Goal: Book appointment/travel/reservation

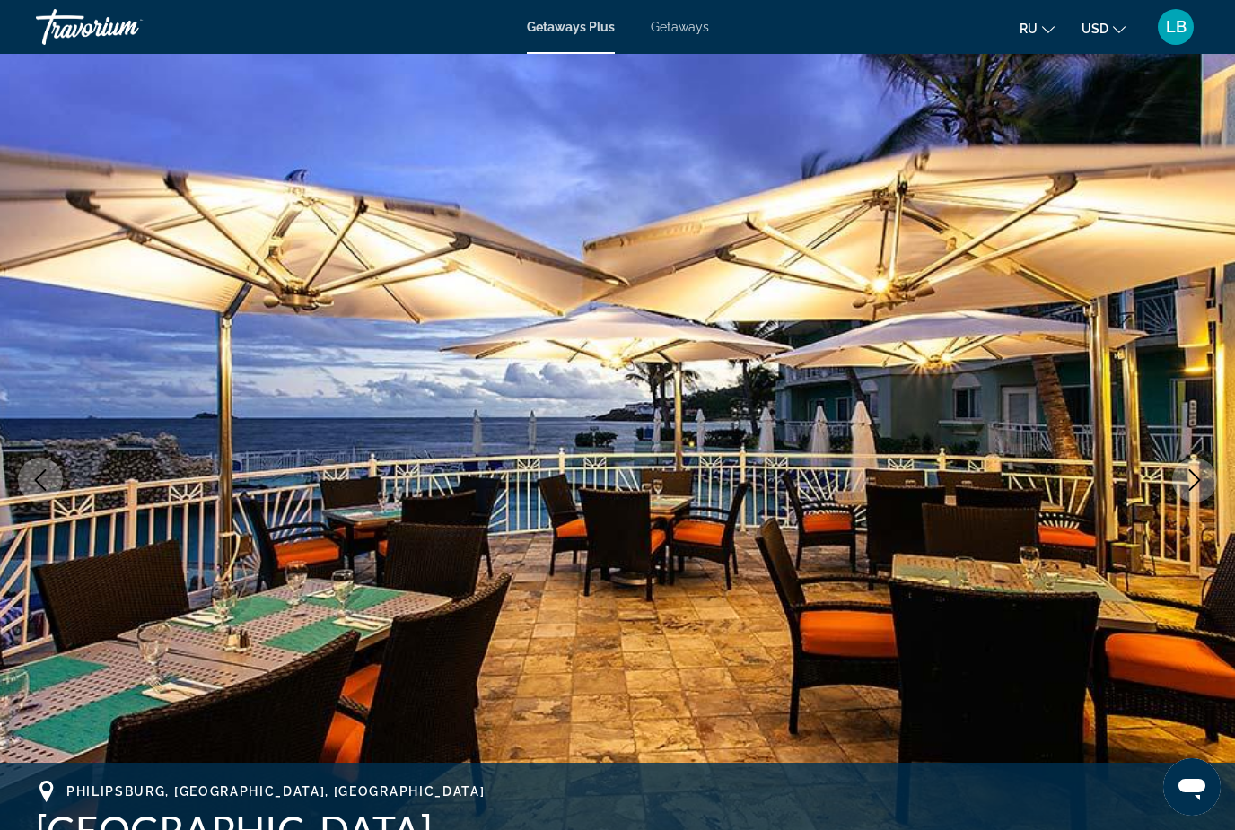
click at [684, 31] on span "Getaways" at bounding box center [680, 27] width 58 height 14
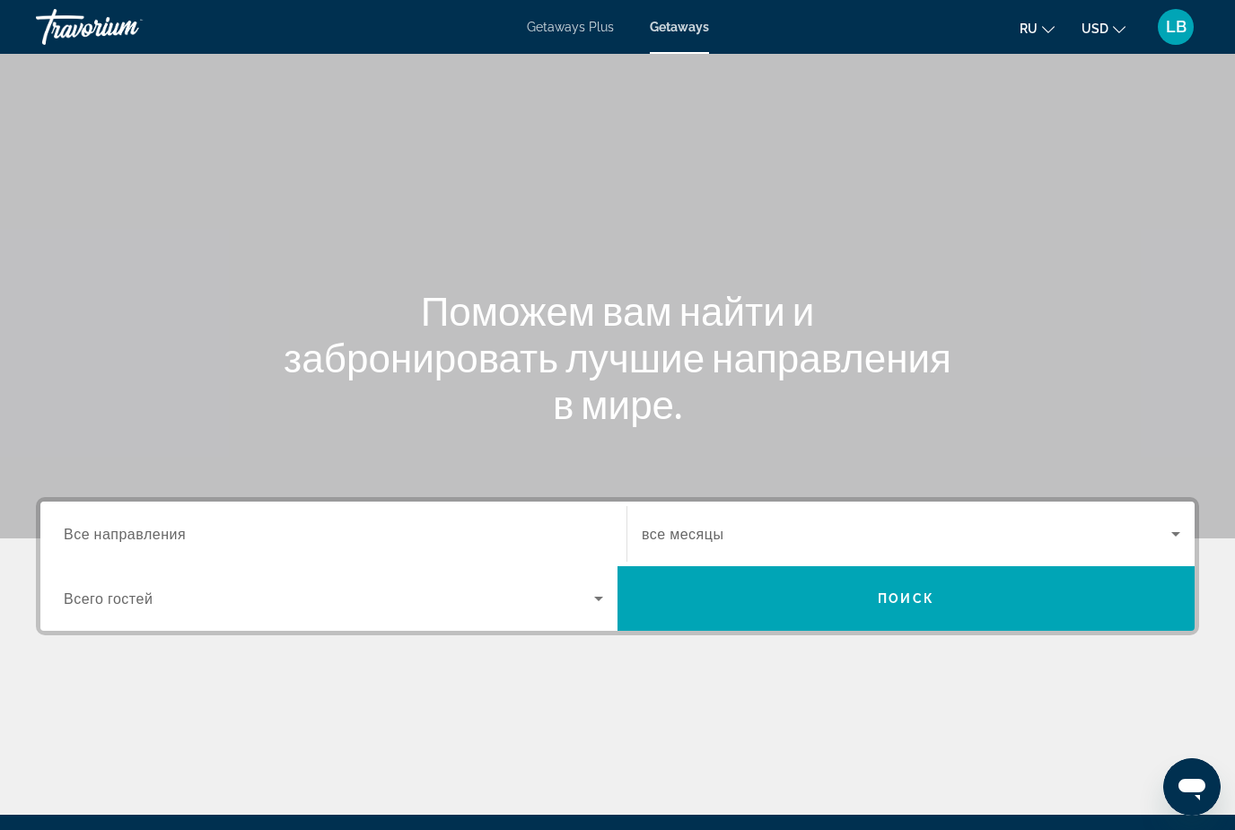
click at [497, 533] on input "Destination Все направления" at bounding box center [333, 535] width 539 height 22
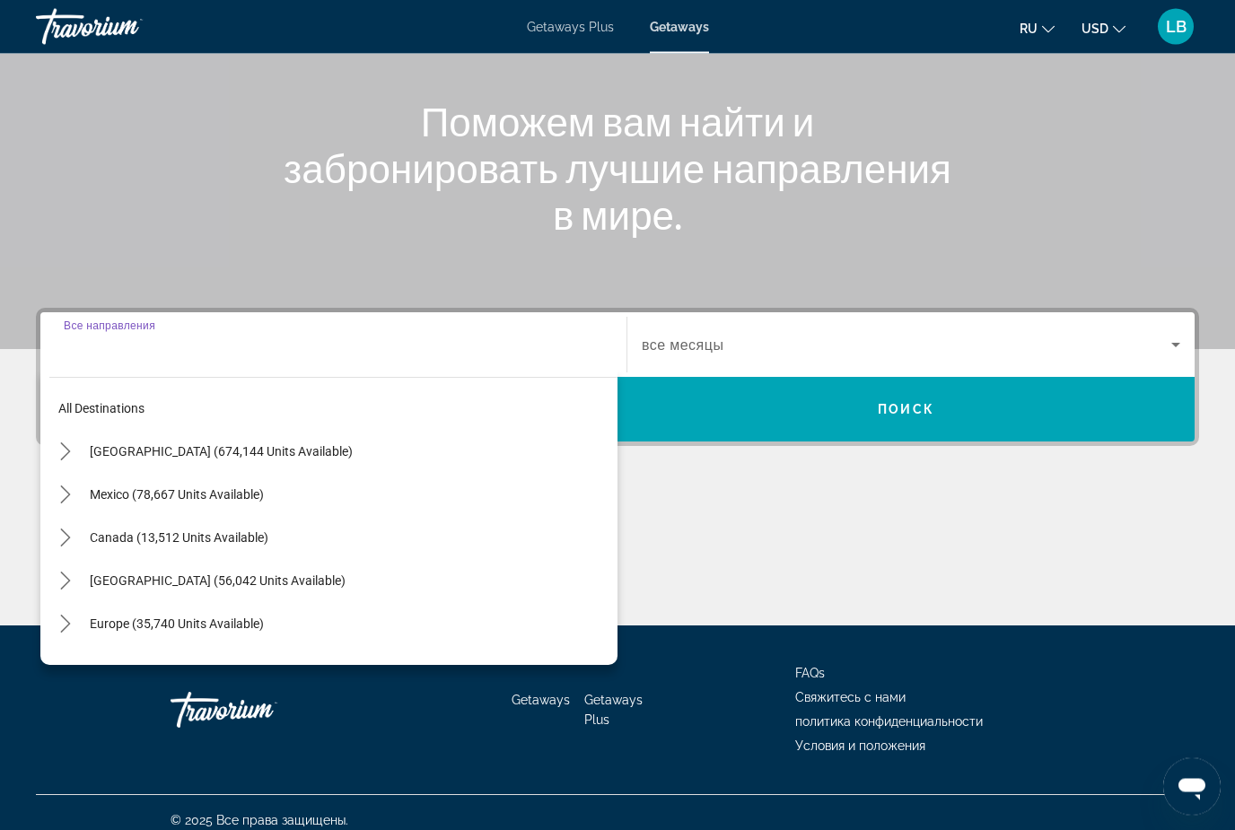
scroll to position [204, 0]
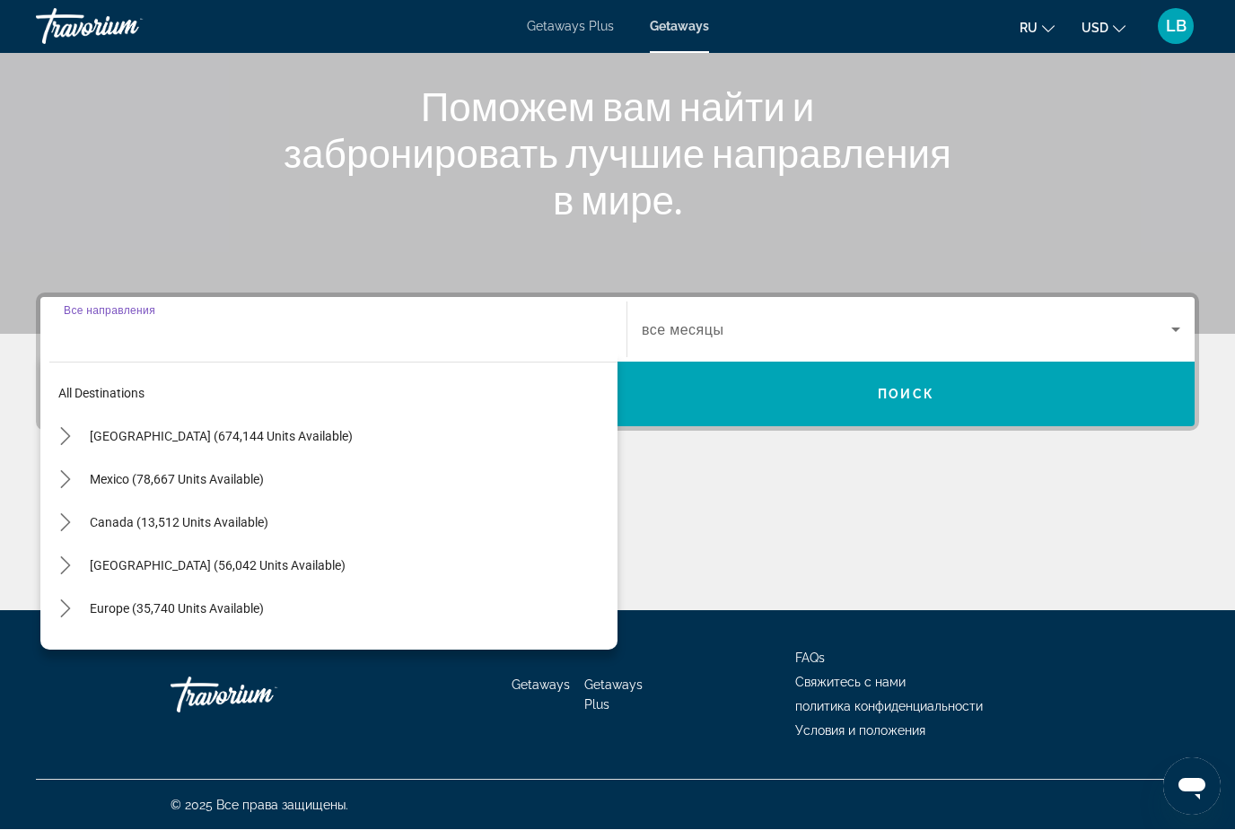
click at [190, 611] on span "Europe (35,740 units available)" at bounding box center [177, 609] width 174 height 14
type input "**********"
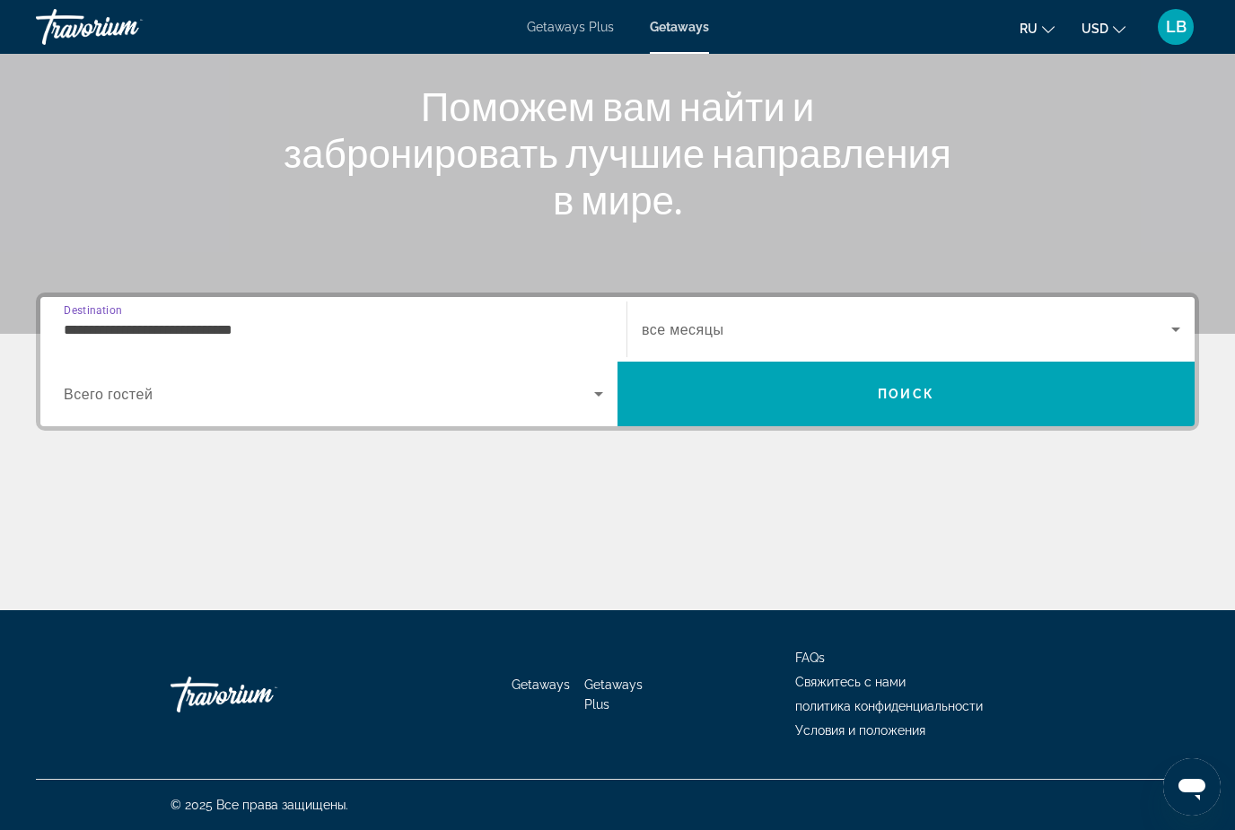
click at [1168, 320] on icon "Search widget" at bounding box center [1176, 330] width 22 height 22
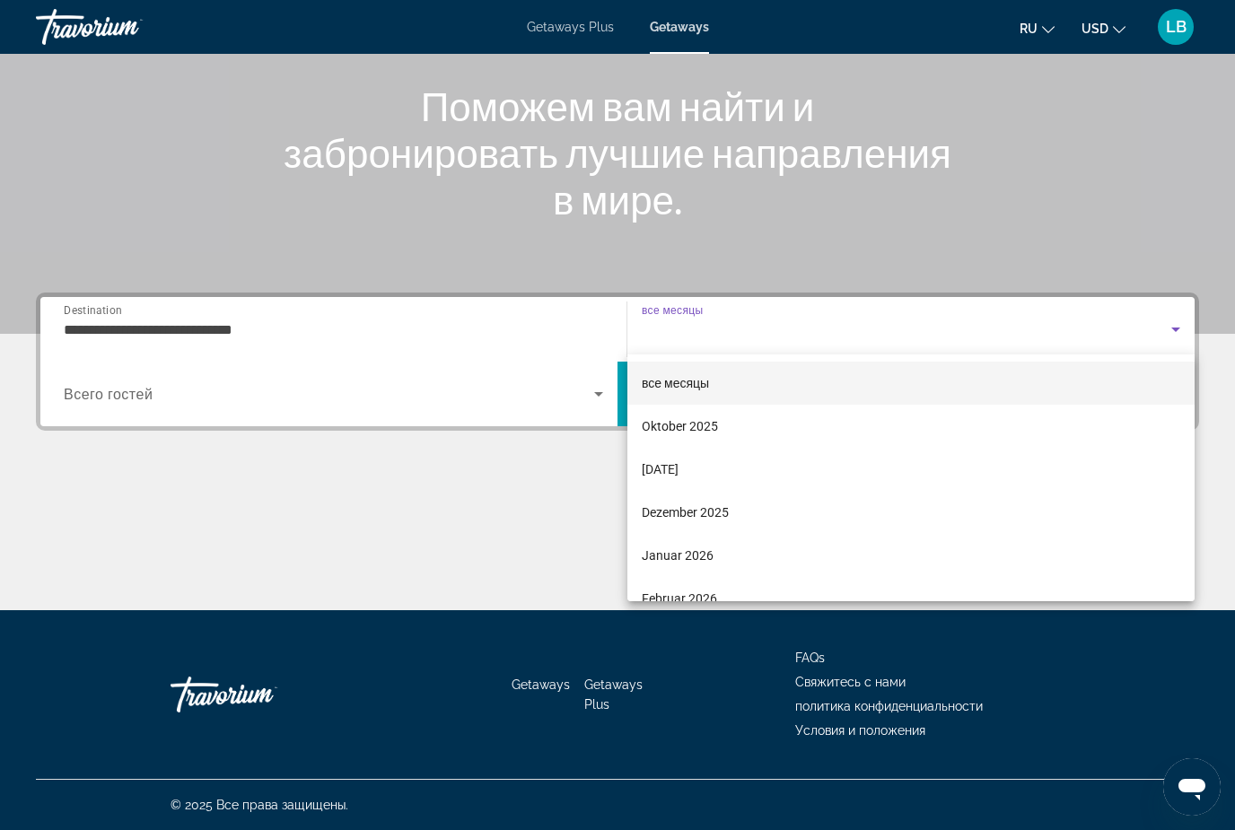
scroll to position [0, 0]
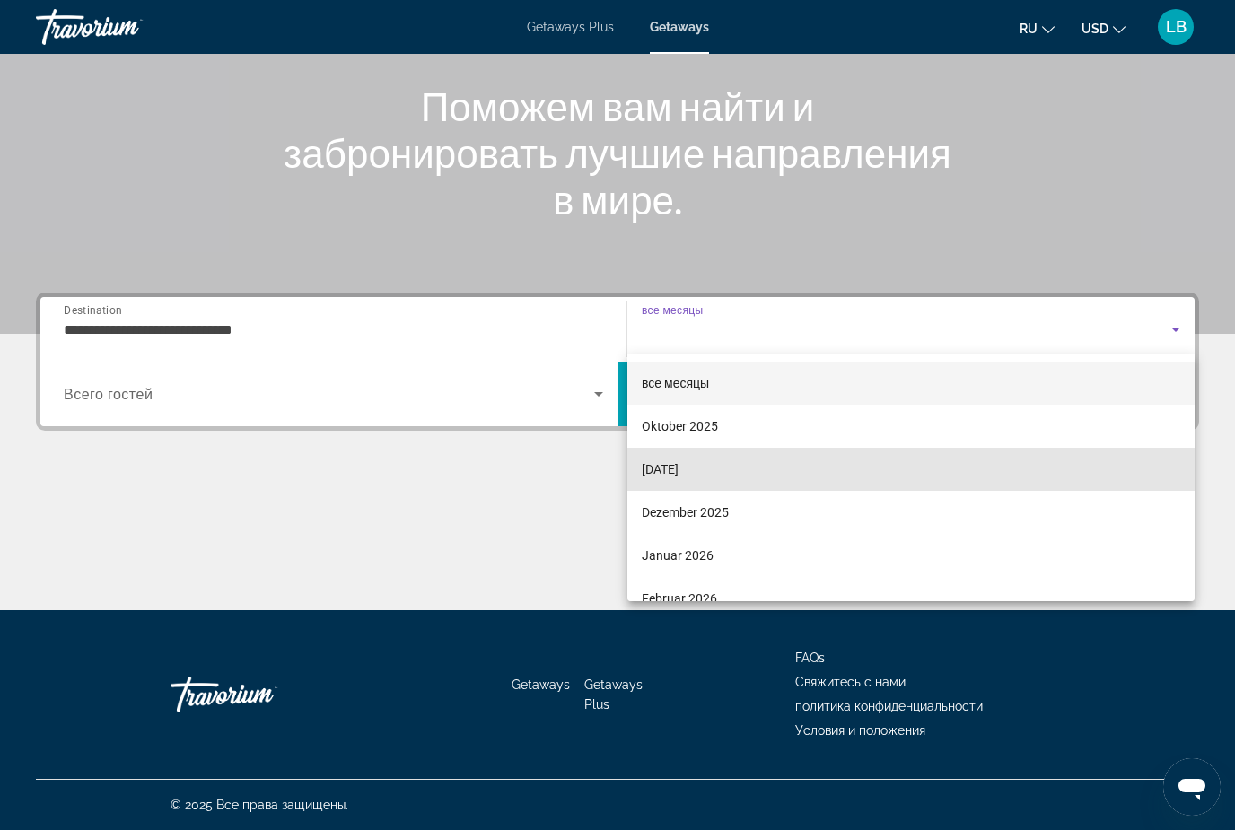
click at [679, 467] on span "[DATE]" at bounding box center [660, 470] width 37 height 22
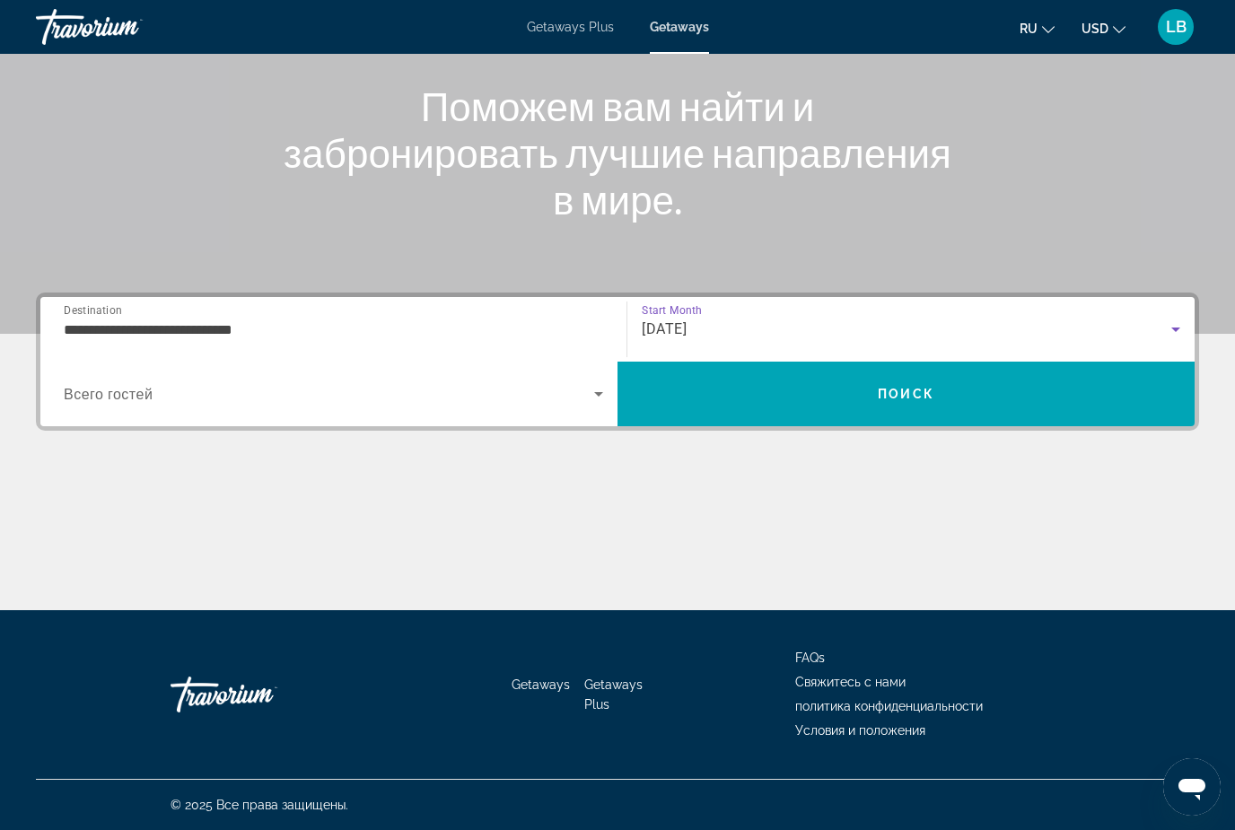
click at [603, 402] on icon "Search widget" at bounding box center [599, 394] width 22 height 22
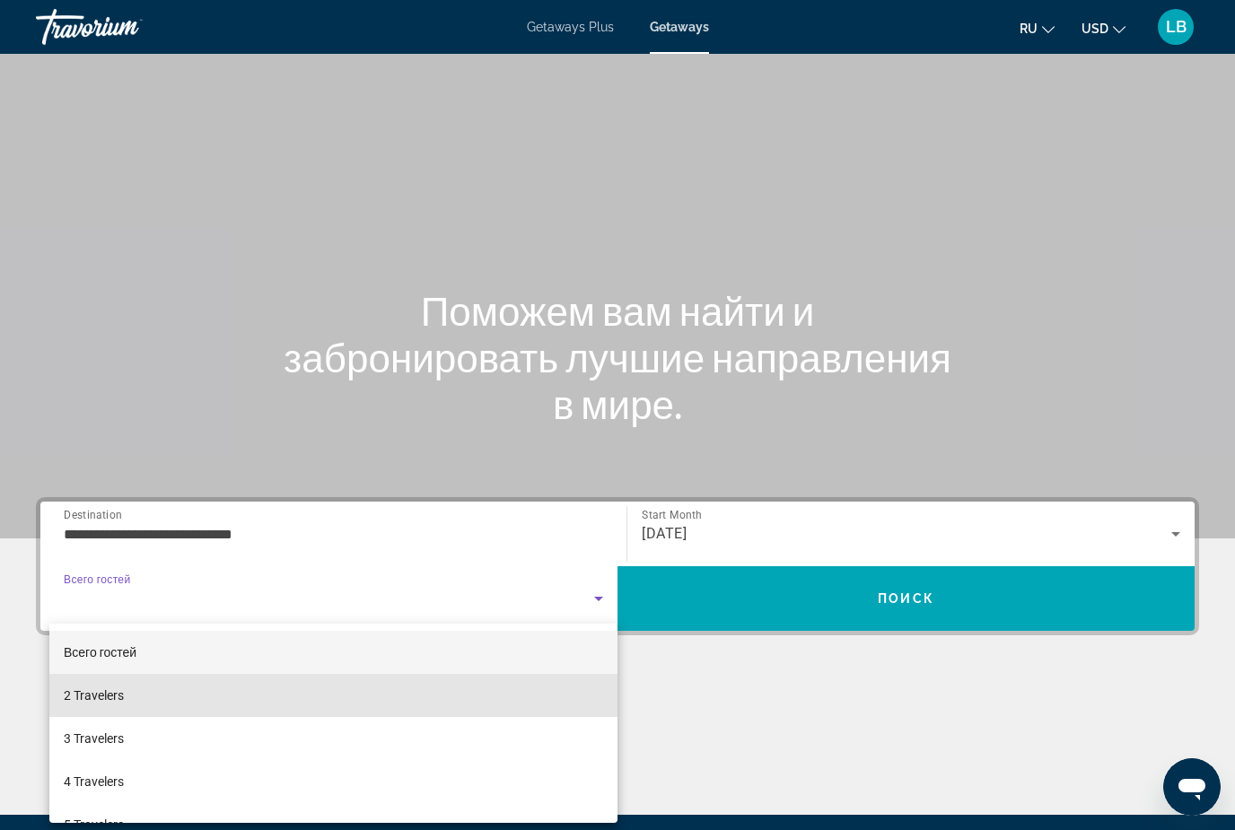
click at [172, 699] on mat-option "2 Travelers" at bounding box center [333, 695] width 568 height 43
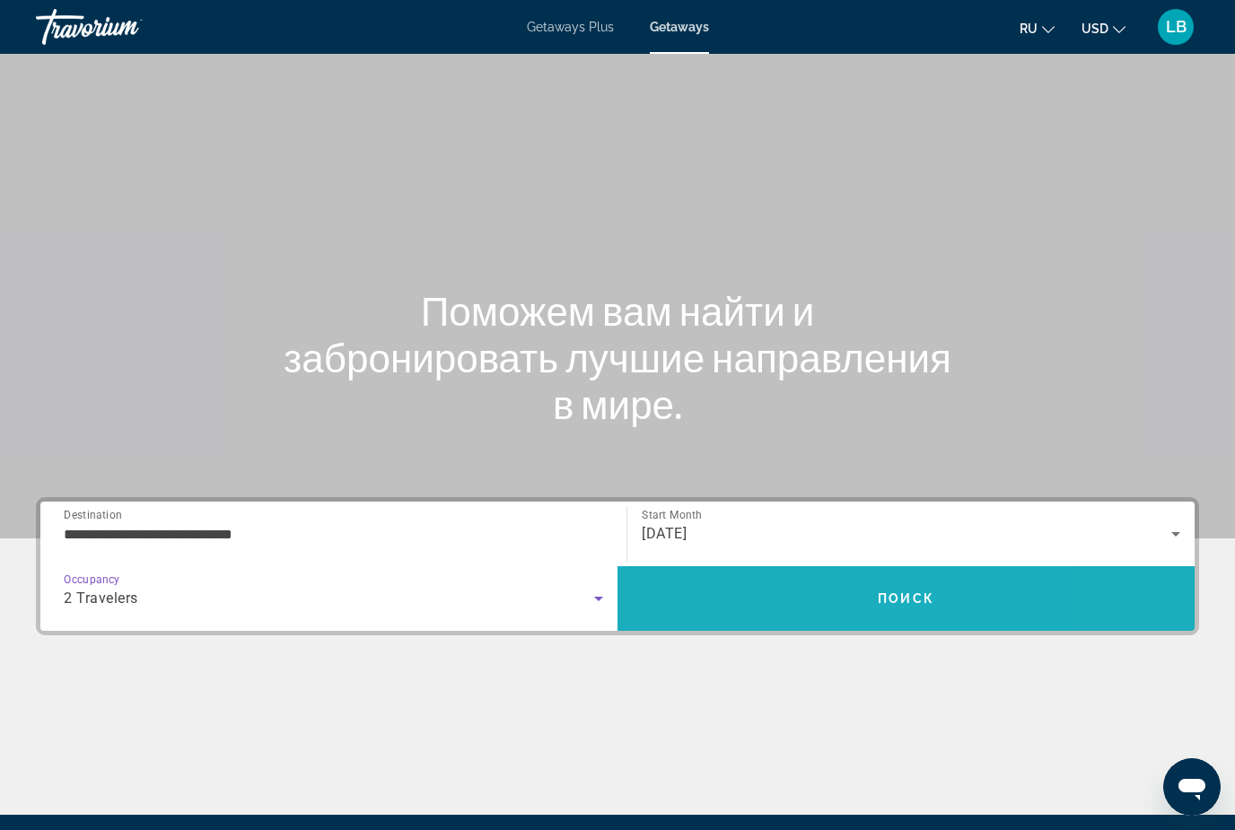
click at [905, 597] on span "Поиск" at bounding box center [906, 599] width 57 height 14
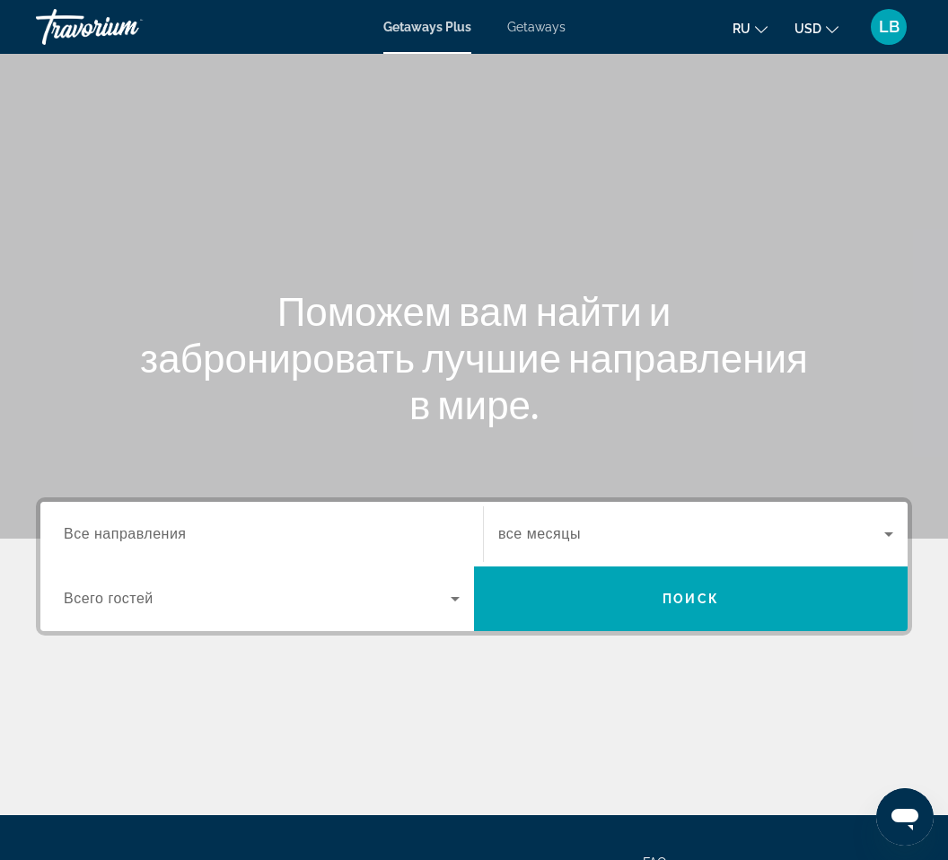
click at [767, 26] on icon "Change language" at bounding box center [761, 29] width 13 height 13
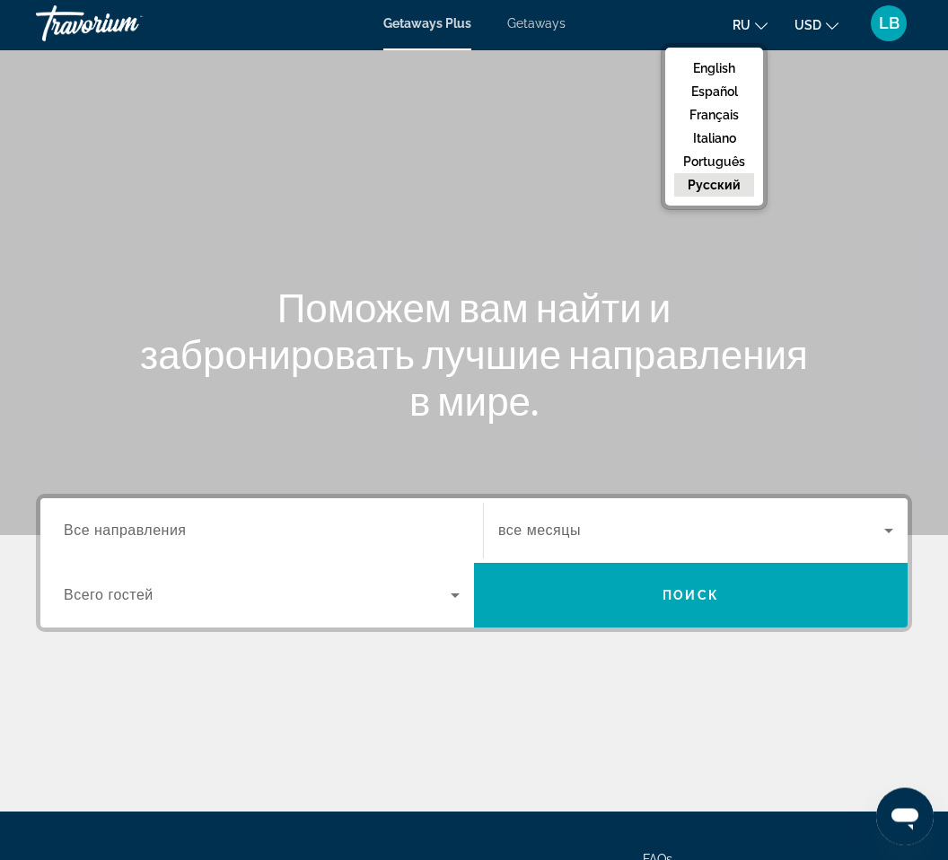
scroll to position [1, 0]
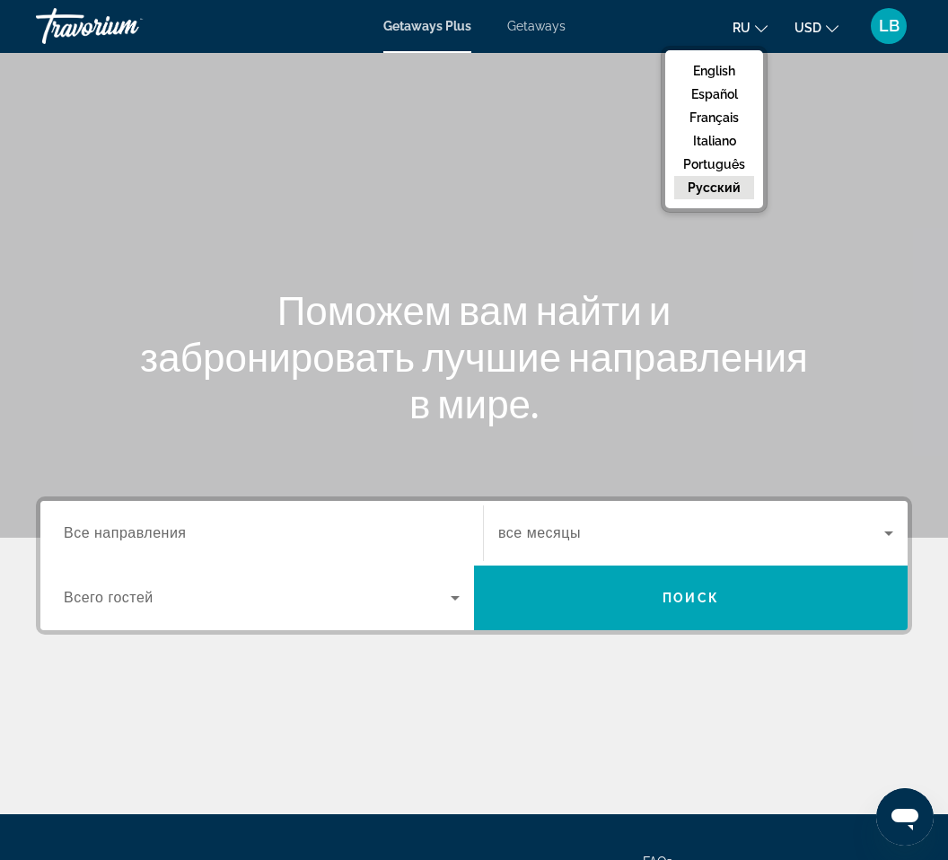
click at [721, 68] on button "English" at bounding box center [714, 70] width 80 height 23
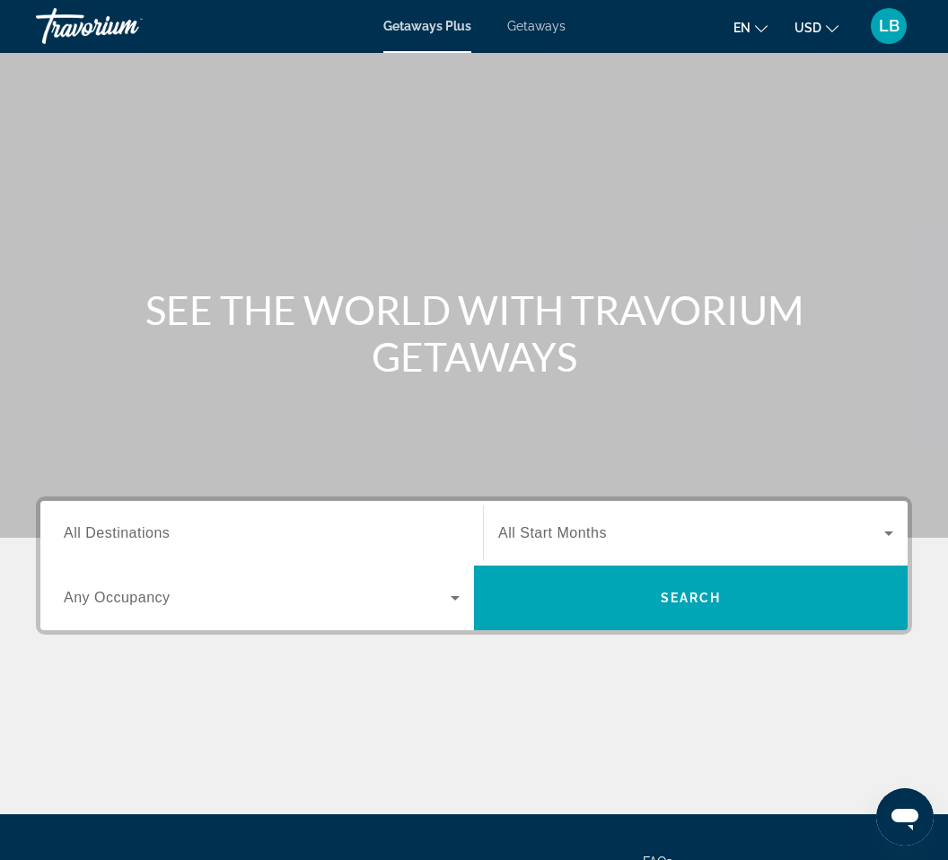
click at [766, 39] on button "en English Español Français Italiano Português русский" at bounding box center [750, 27] width 34 height 26
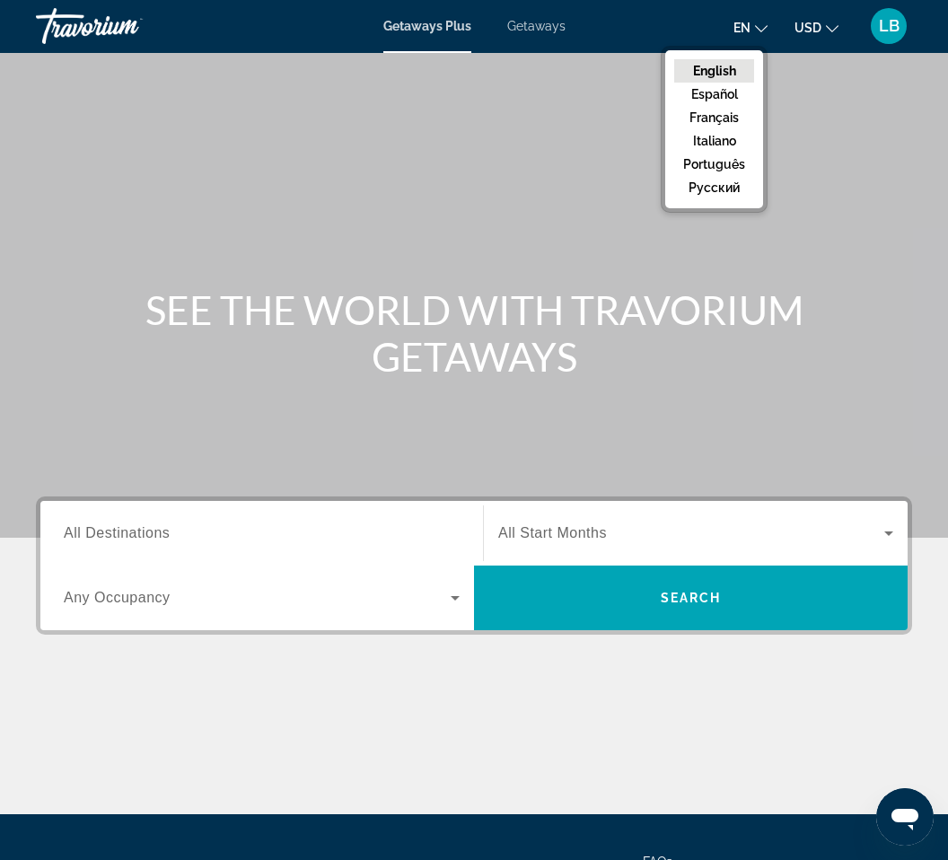
click at [719, 195] on button "русский" at bounding box center [714, 187] width 80 height 23
